Goal: Task Accomplishment & Management: Manage account settings

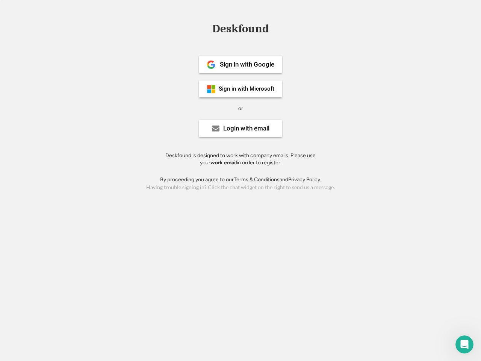
click at [240, 107] on div "or" at bounding box center [240, 109] width 5 height 8
click at [240, 30] on div "Deskfound" at bounding box center [241, 29] width 64 height 12
click at [206, 28] on div "Deskfound" at bounding box center [240, 30] width 481 height 14
click at [240, 30] on div "Deskfound" at bounding box center [241, 29] width 64 height 12
click at [240, 108] on div "or" at bounding box center [240, 109] width 5 height 8
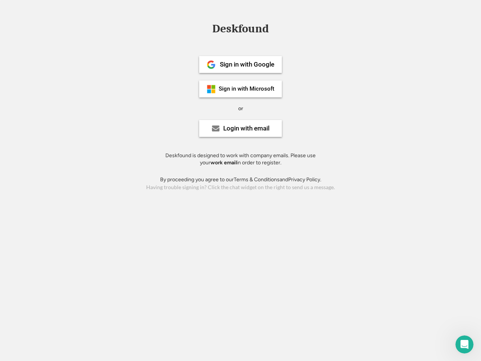
click at [240, 64] on div "Sign in with Google" at bounding box center [247, 64] width 54 height 6
click at [247, 64] on div "Sign in with Google" at bounding box center [247, 64] width 54 height 6
click at [211, 65] on img at bounding box center [211, 64] width 9 height 9
click at [240, 89] on div "Sign in with Microsoft" at bounding box center [247, 89] width 56 height 6
click at [247, 89] on div "Sign in with Microsoft" at bounding box center [247, 89] width 56 height 6
